Goal: Communication & Community: Answer question/provide support

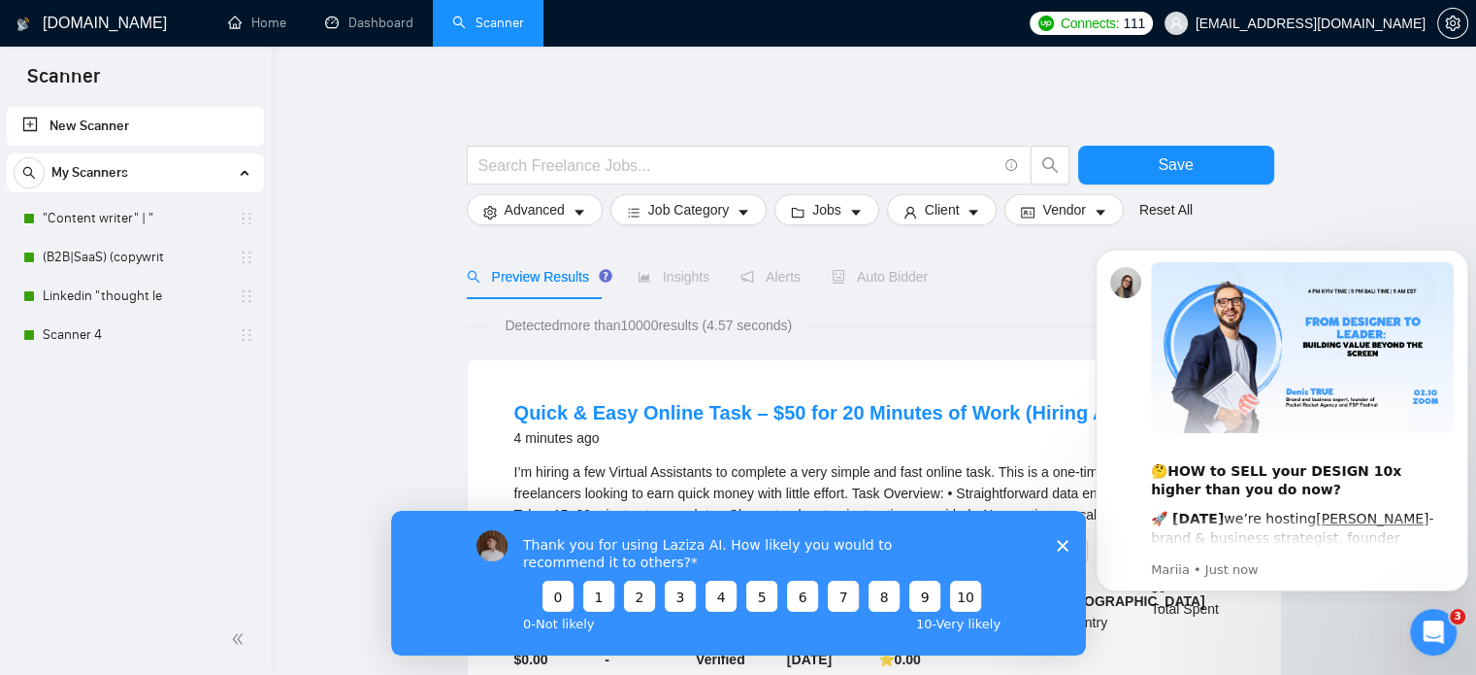
click at [128, 492] on div "New Scanner My Scanners "Content writer" | " (B2B|SaaS) (copywrit Linkedin "tho…" at bounding box center [136, 353] width 272 height 501
click at [1443, 638] on div "Open Intercom Messenger" at bounding box center [1431, 629] width 64 height 64
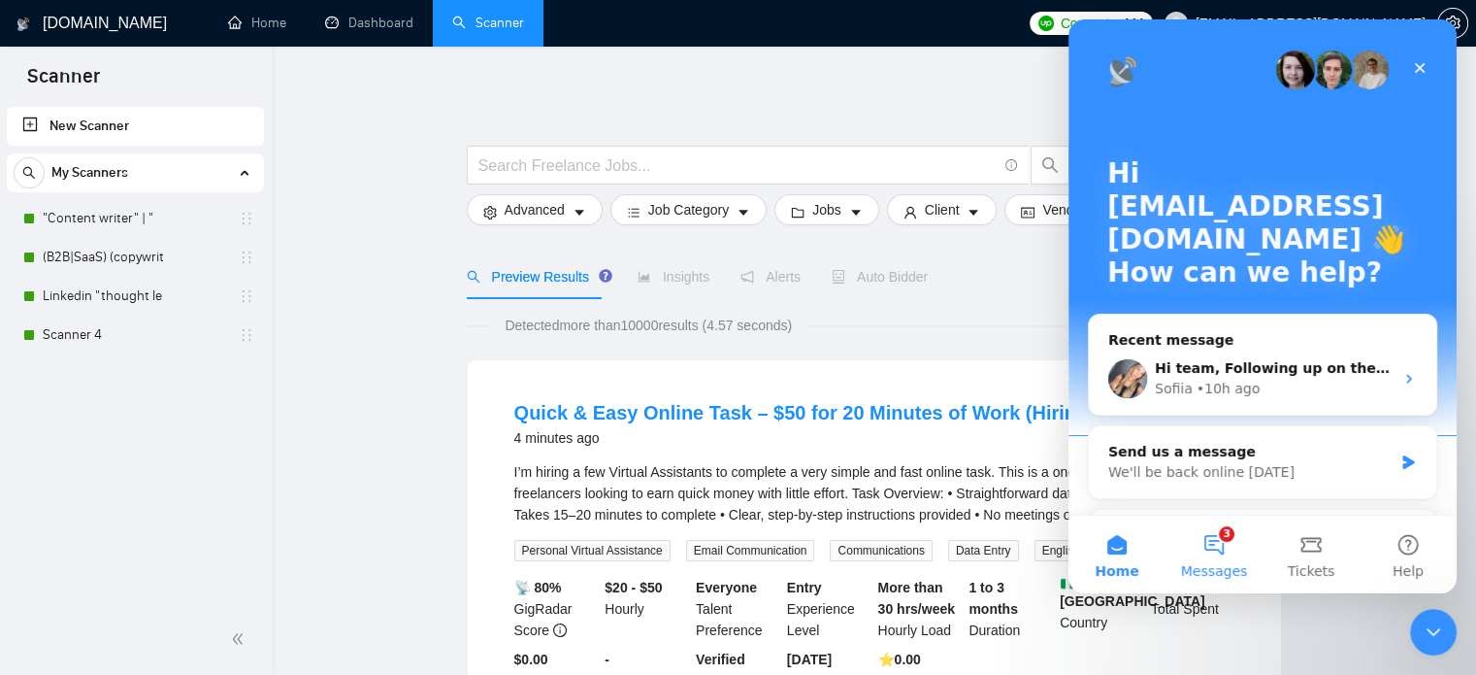
click at [1220, 565] on span "Messages" at bounding box center [1214, 571] width 67 height 14
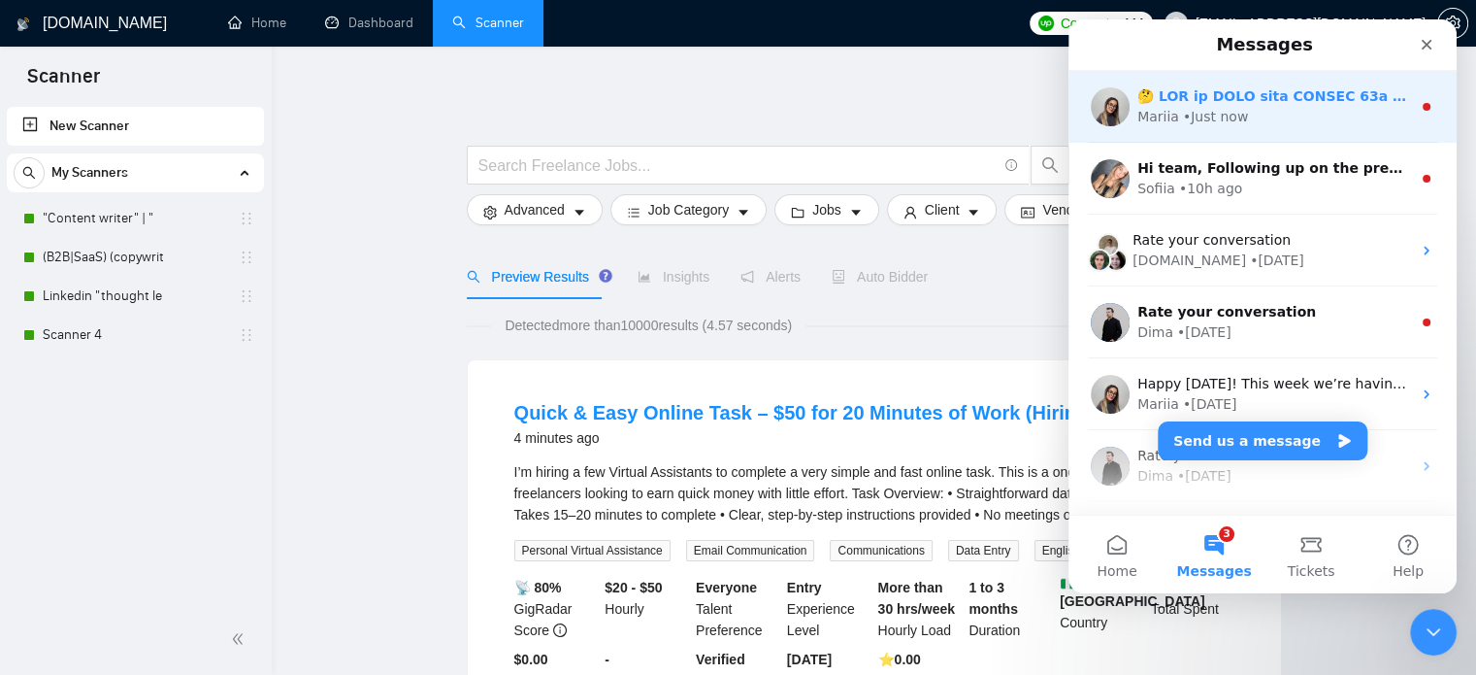
click at [1240, 117] on div "Mariia • Just now" at bounding box center [1275, 117] width 274 height 20
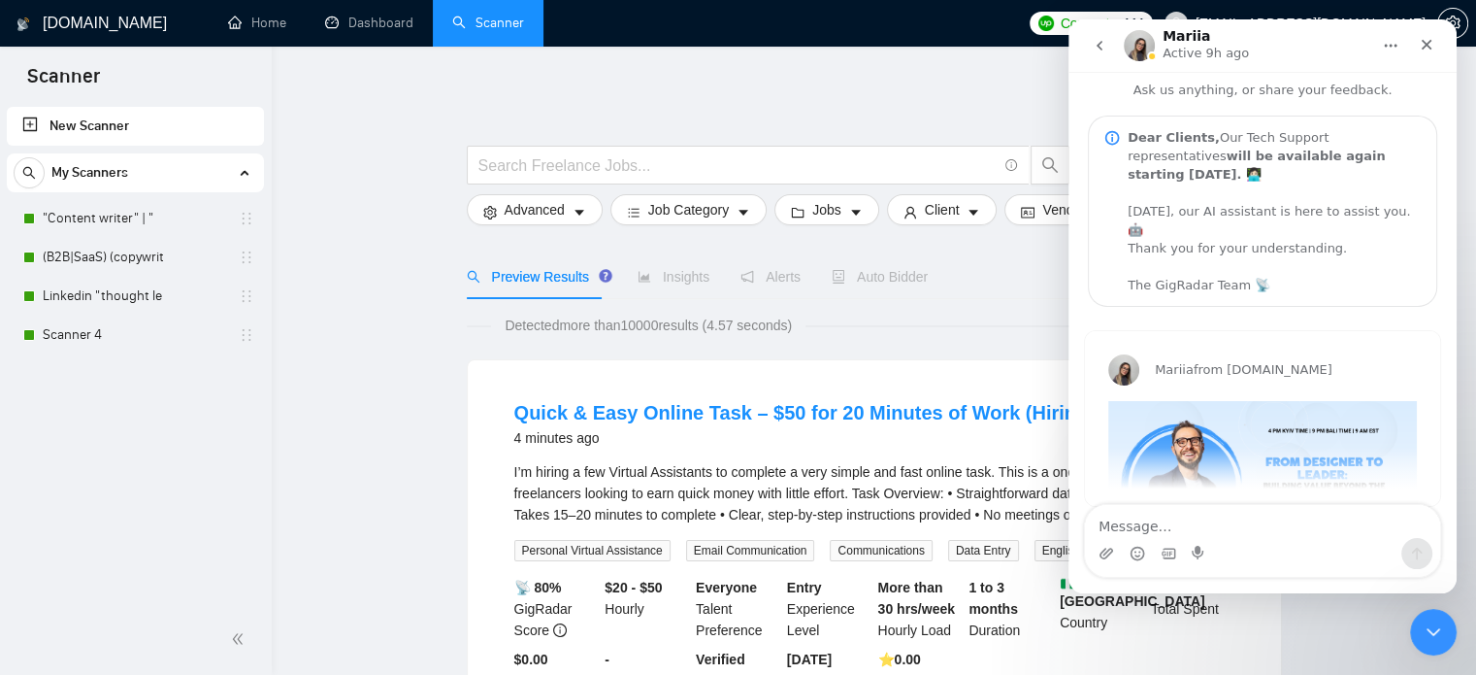
scroll to position [11, 0]
click at [1344, 448] on div "[PERSON_NAME] from [DOMAIN_NAME] 🤔 HOW to SELL your DESIGN 10x higher than you …" at bounding box center [1262, 415] width 355 height 175
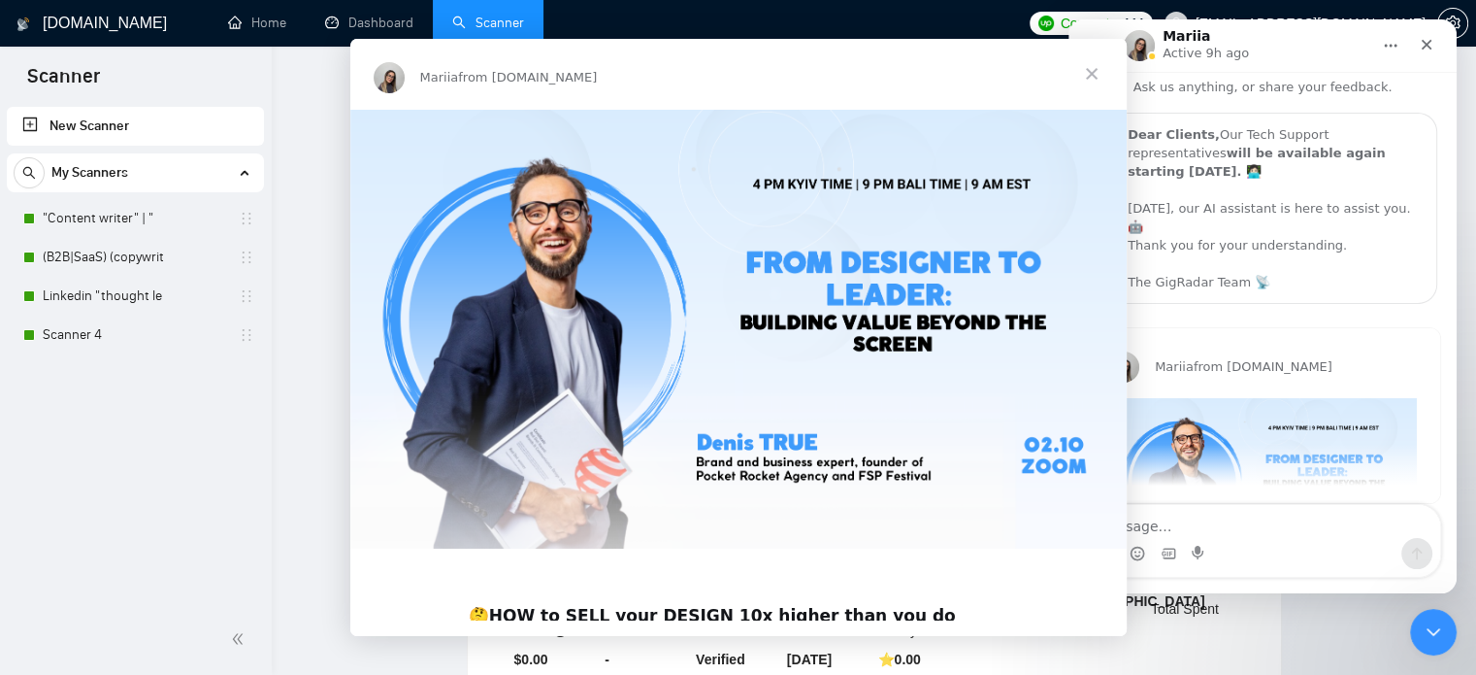
scroll to position [0, 0]
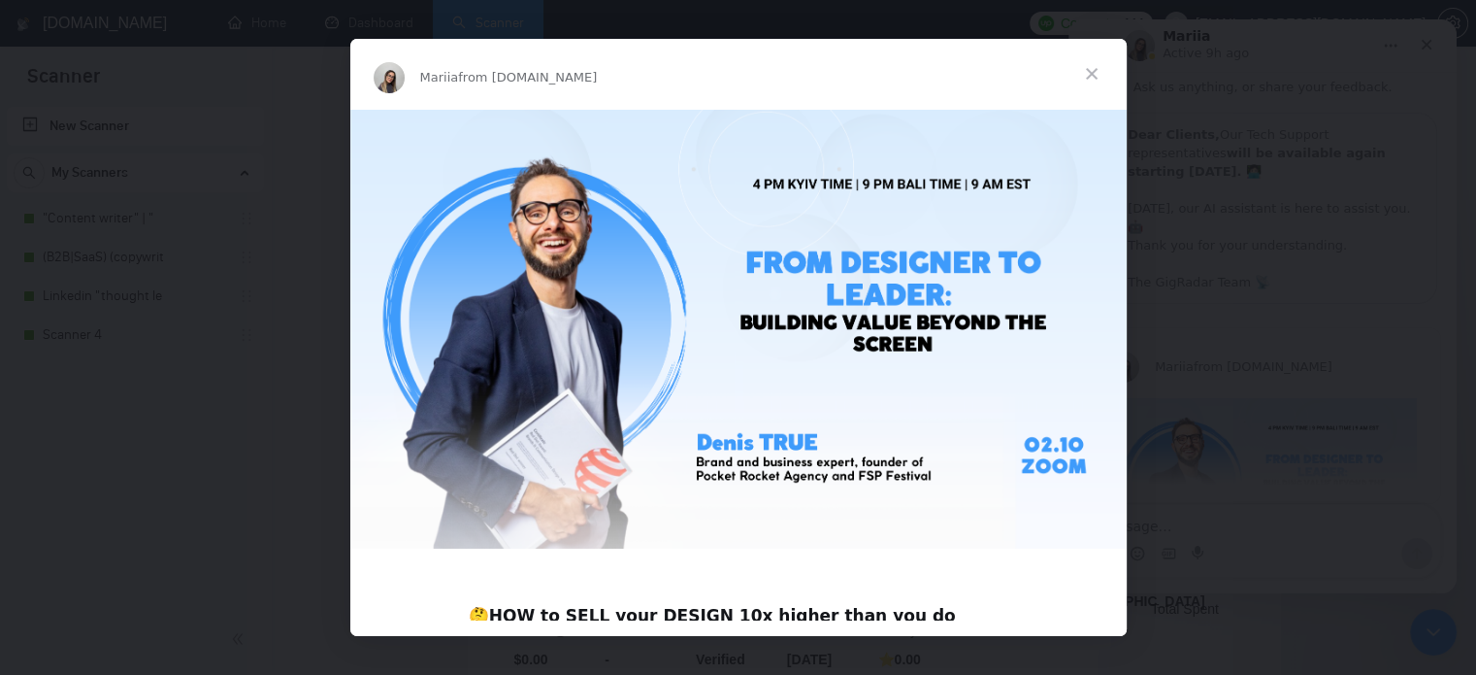
click at [1075, 73] on span "Close" at bounding box center [1092, 74] width 70 height 70
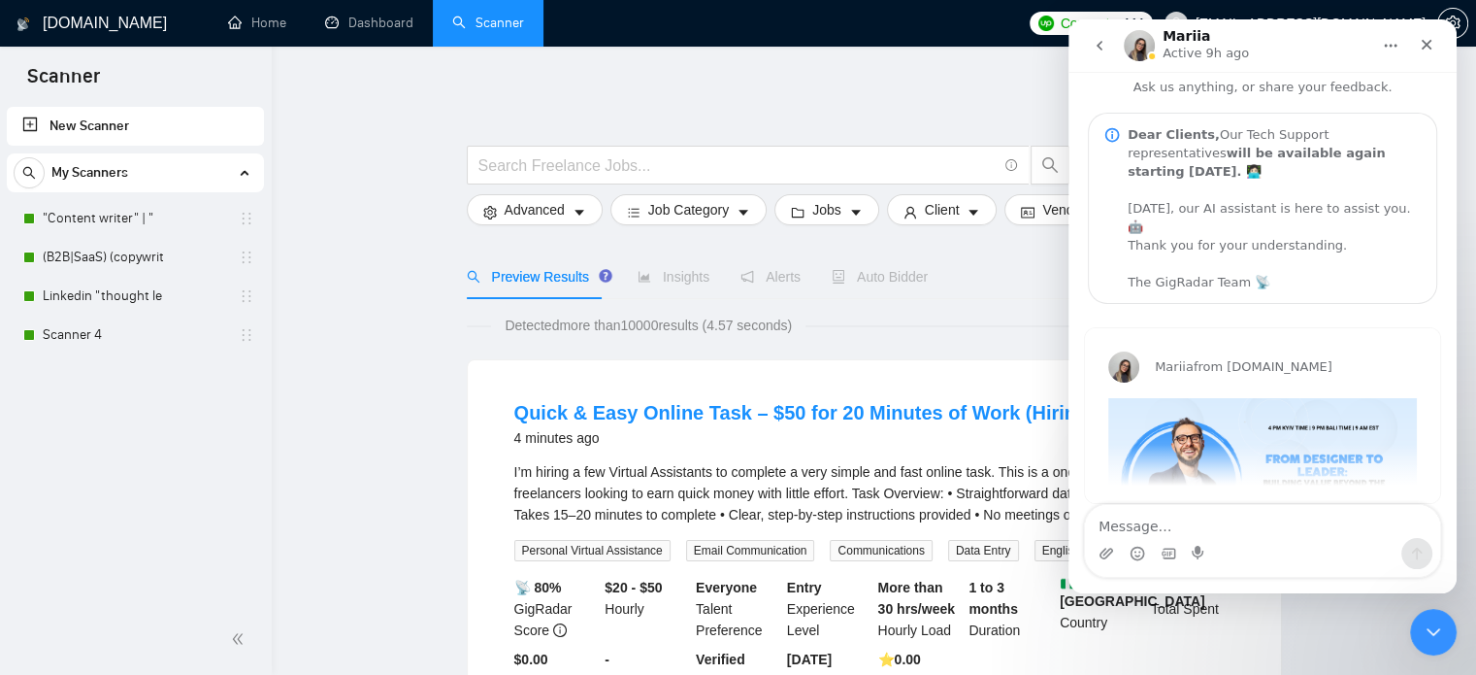
click at [1105, 49] on icon "go back" at bounding box center [1100, 46] width 16 height 16
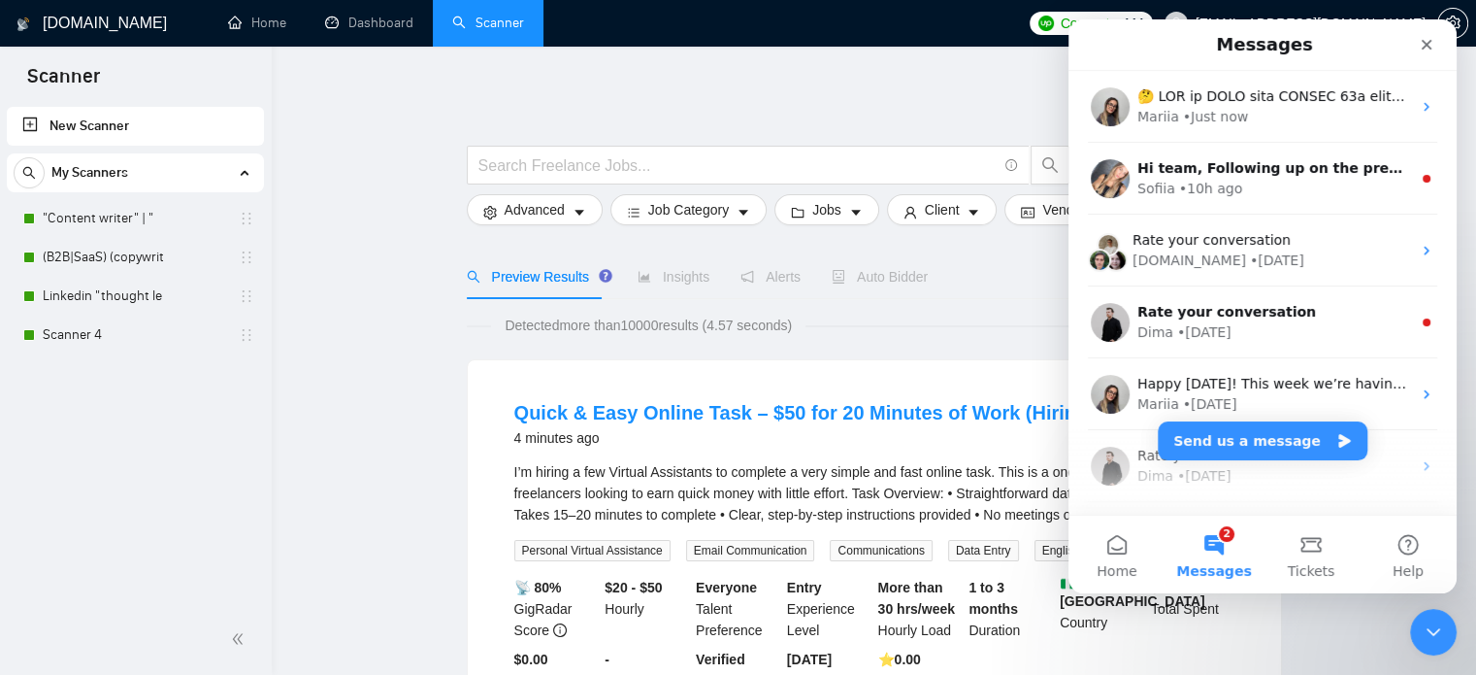
scroll to position [11, 0]
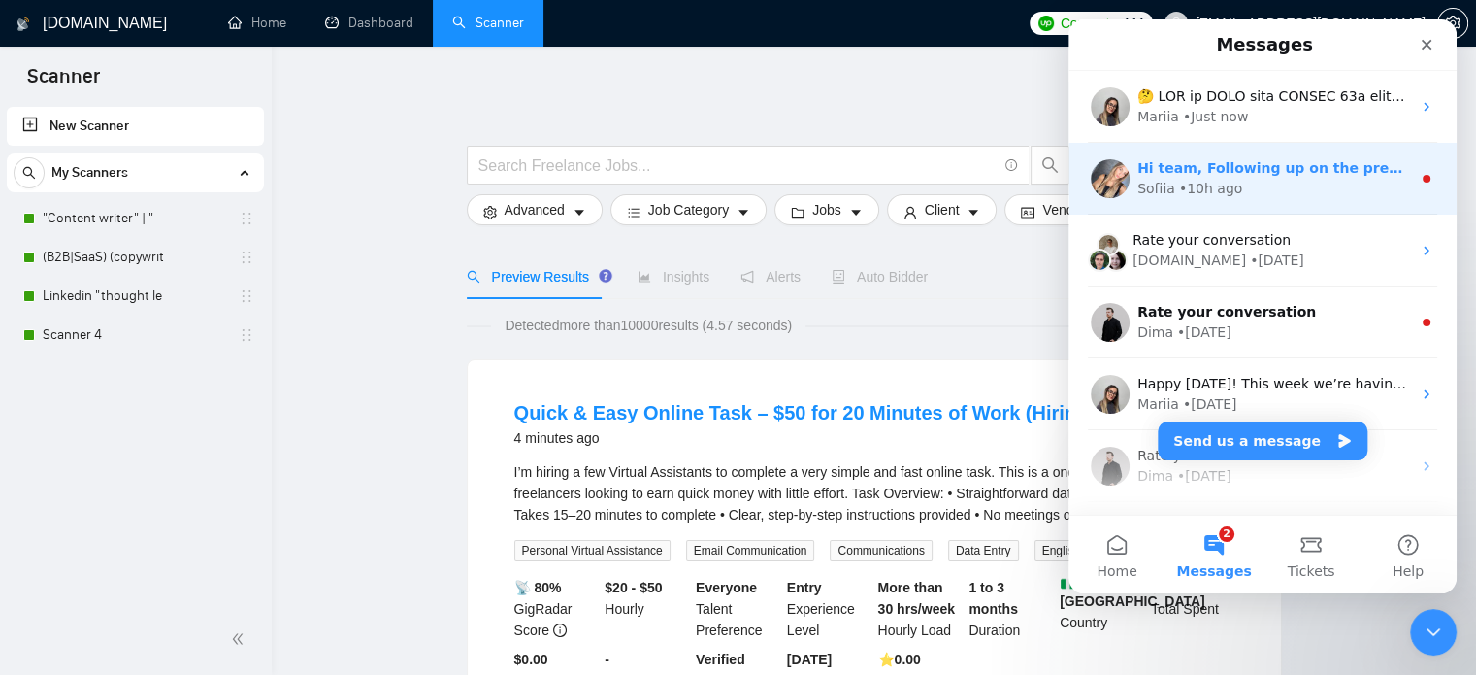
click at [1275, 191] on div "[PERSON_NAME] • 10h ago" at bounding box center [1275, 189] width 274 height 20
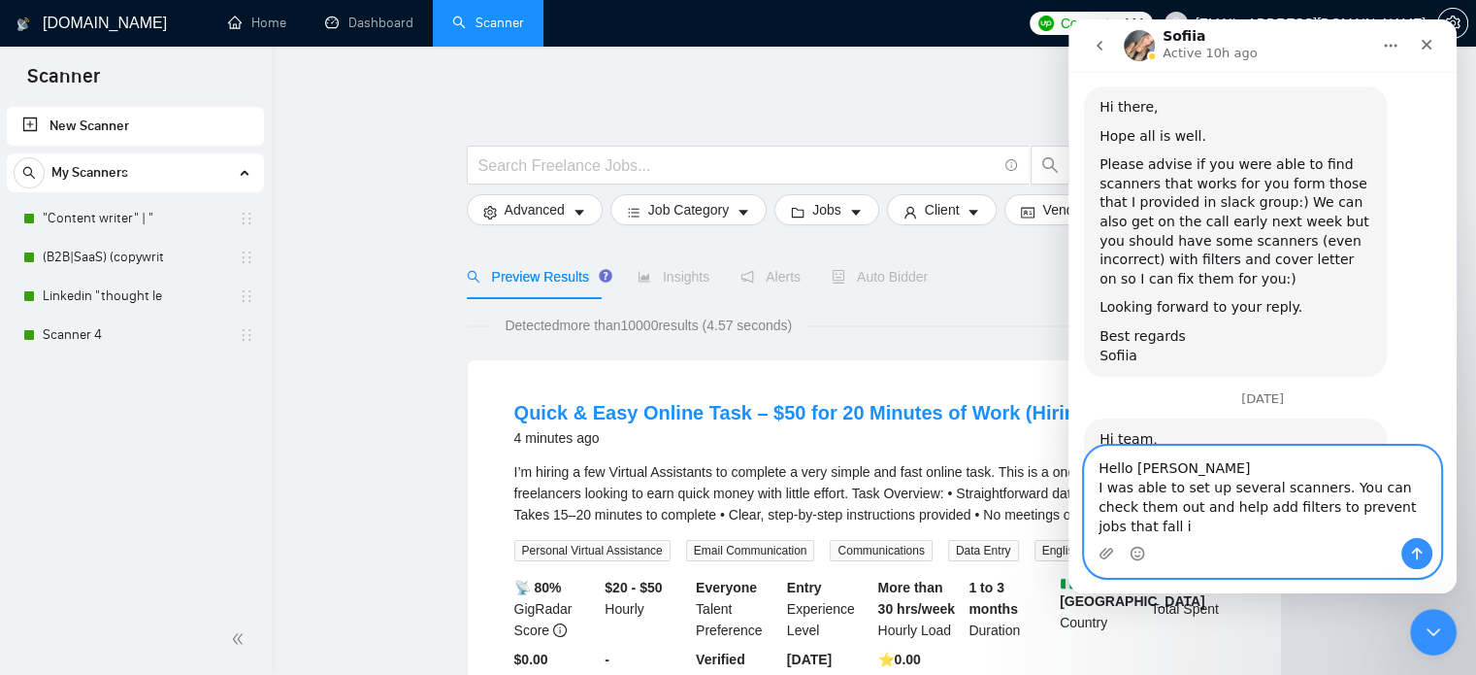
scroll to position [1957, 0]
type textarea "Hello [PERSON_NAME] I was able to set up several scanners. You can check them o…"
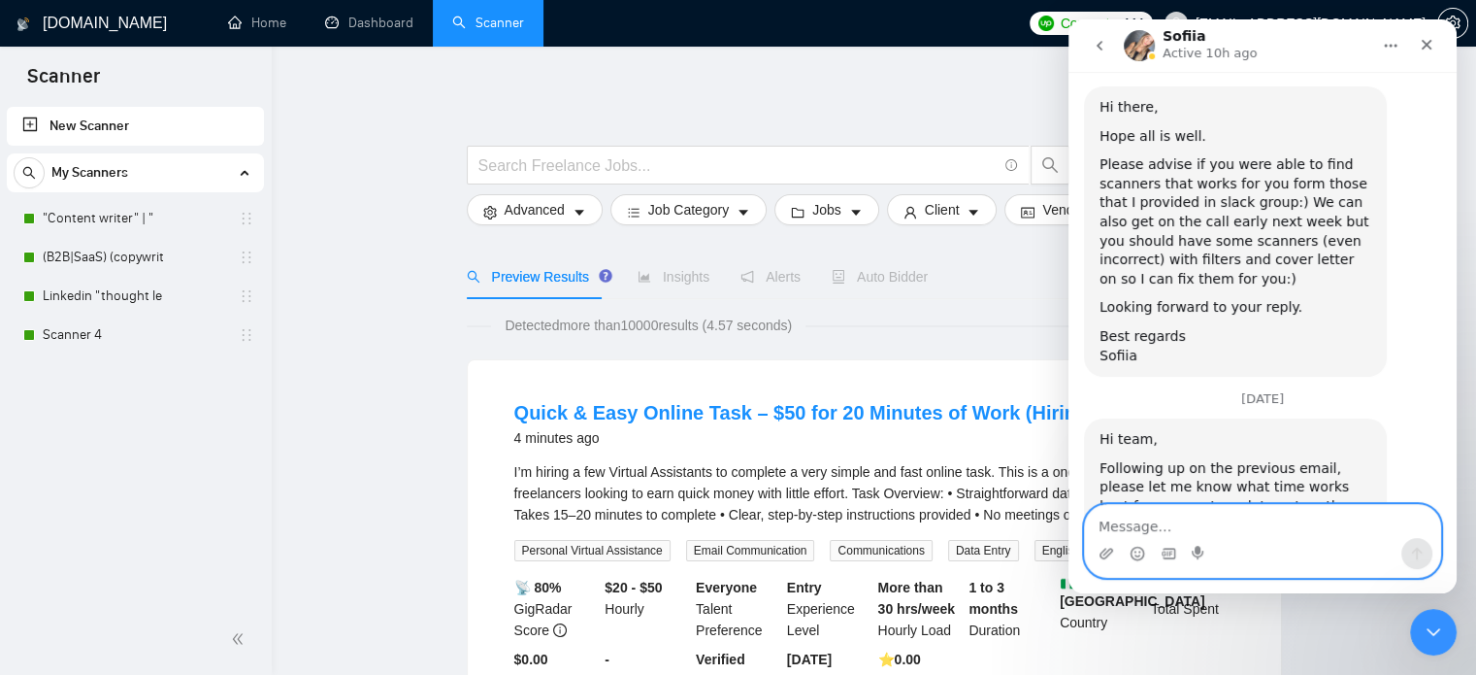
scroll to position [2058, 0]
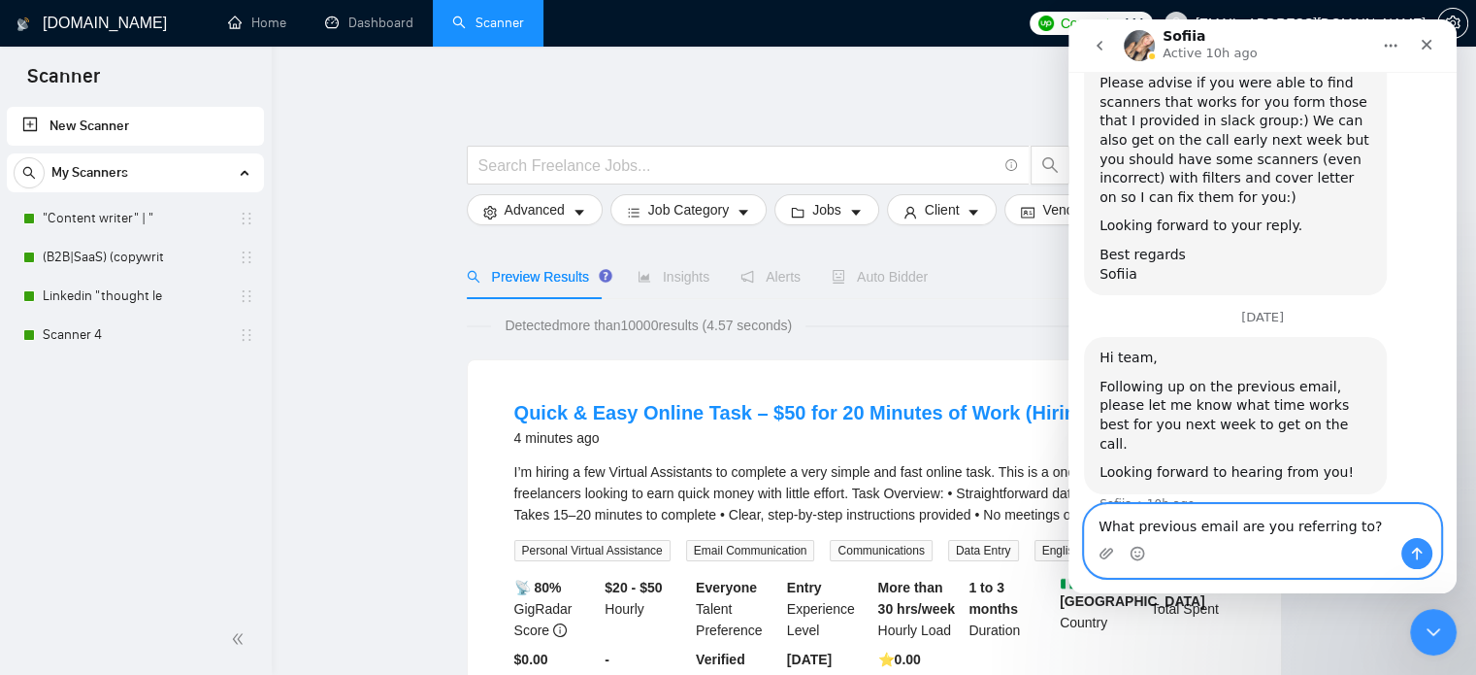
type textarea "What previous email are you referring to?"
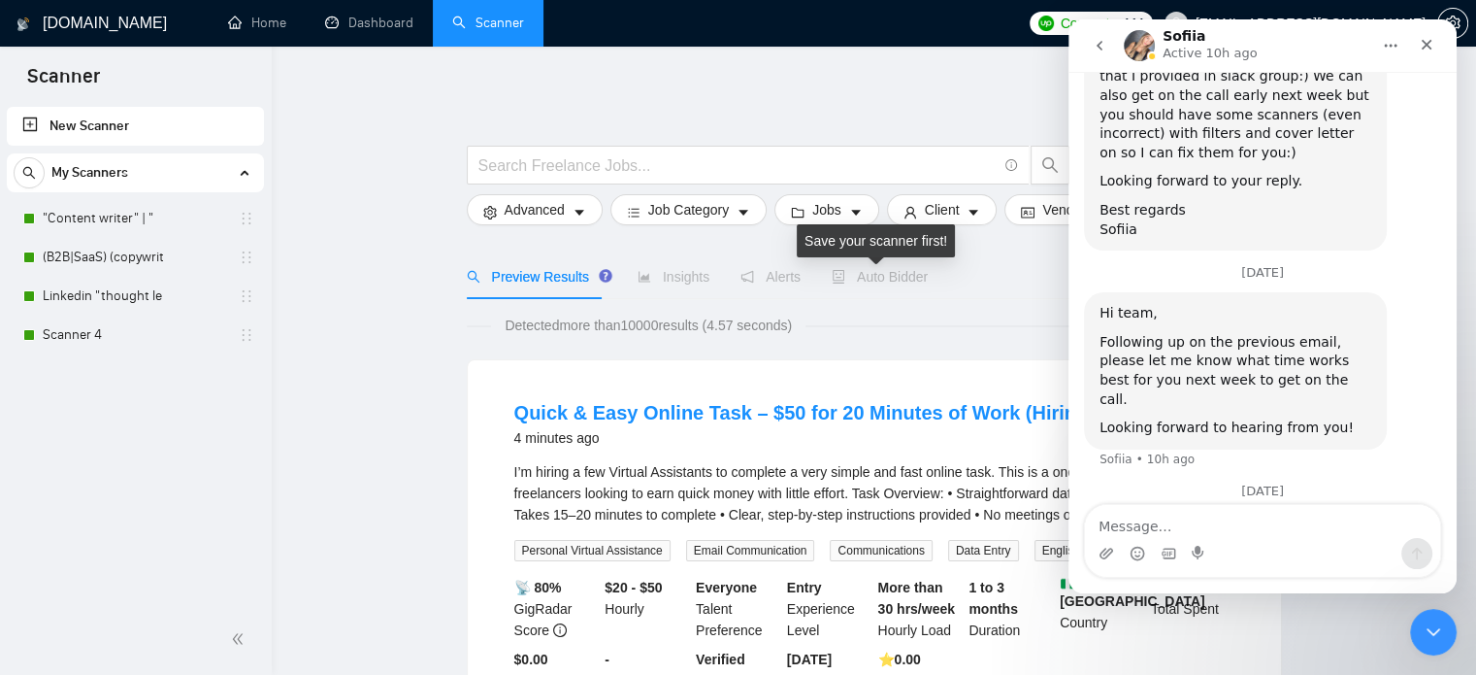
click at [897, 282] on span "Auto Bidder" at bounding box center [880, 277] width 96 height 16
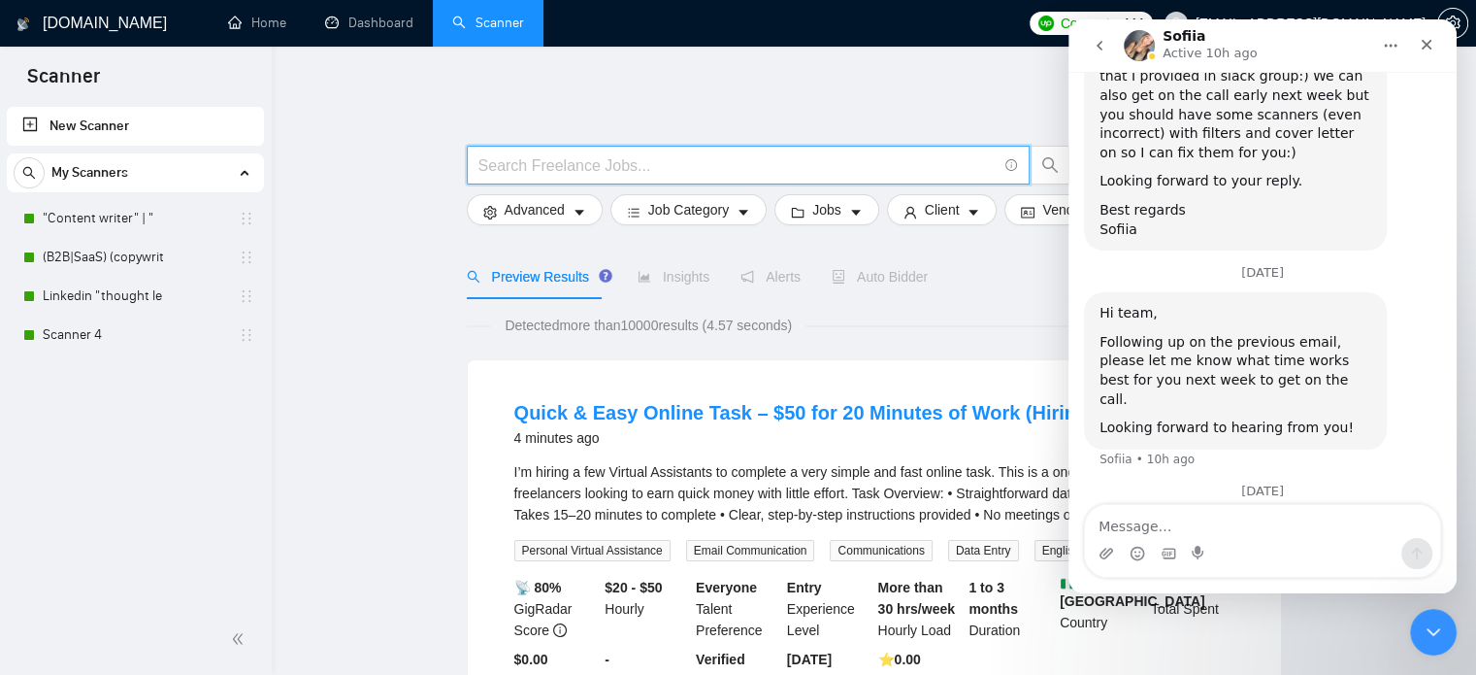
click at [599, 172] on input "text" at bounding box center [738, 165] width 518 height 24
click at [1432, 59] on div "Close" at bounding box center [1426, 44] width 35 height 35
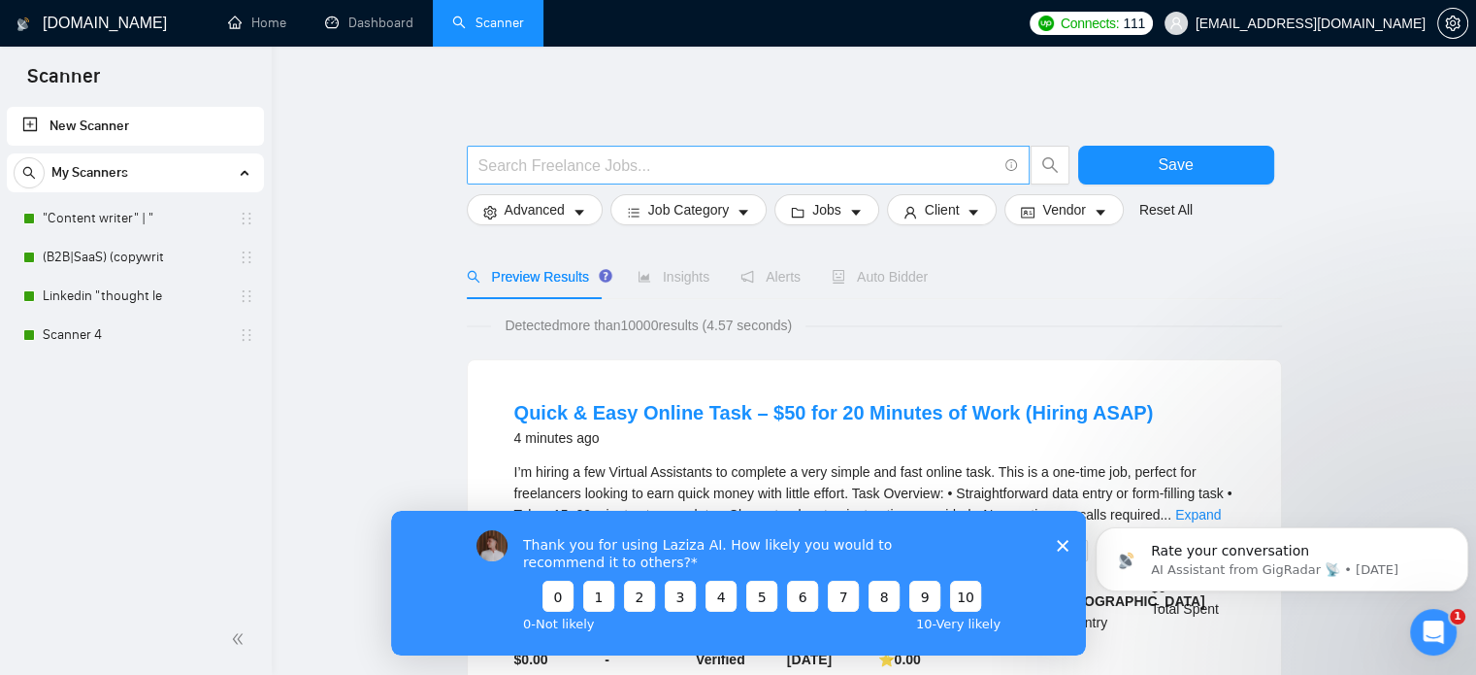
click at [721, 181] on span at bounding box center [748, 165] width 563 height 39
